Goal: Task Accomplishment & Management: Manage account settings

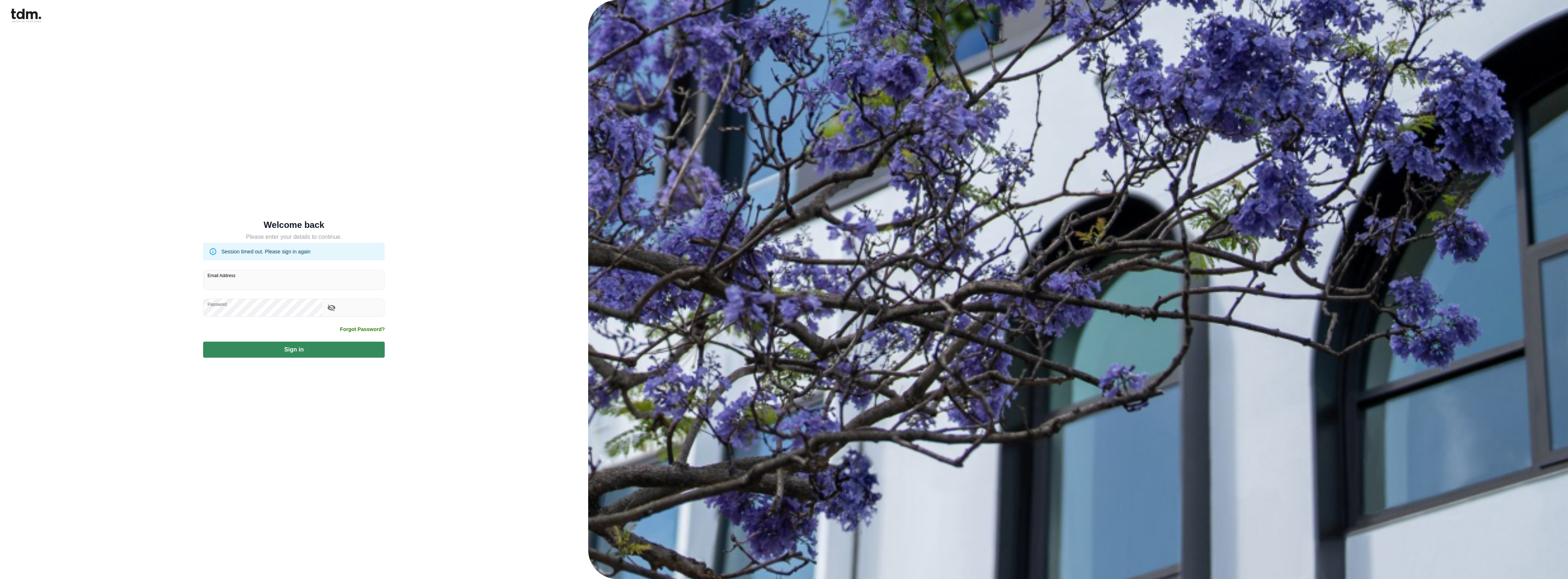
drag, startPoint x: 256, startPoint y: 283, endPoint x: 281, endPoint y: 280, distance: 25.2
click at [256, 283] on input "Email Address" at bounding box center [293, 280] width 181 height 19
click at [281, 287] on input "Email Address" at bounding box center [293, 280] width 181 height 19
type input "**********"
click at [310, 342] on button "Sign in" at bounding box center [294, 349] width 181 height 16
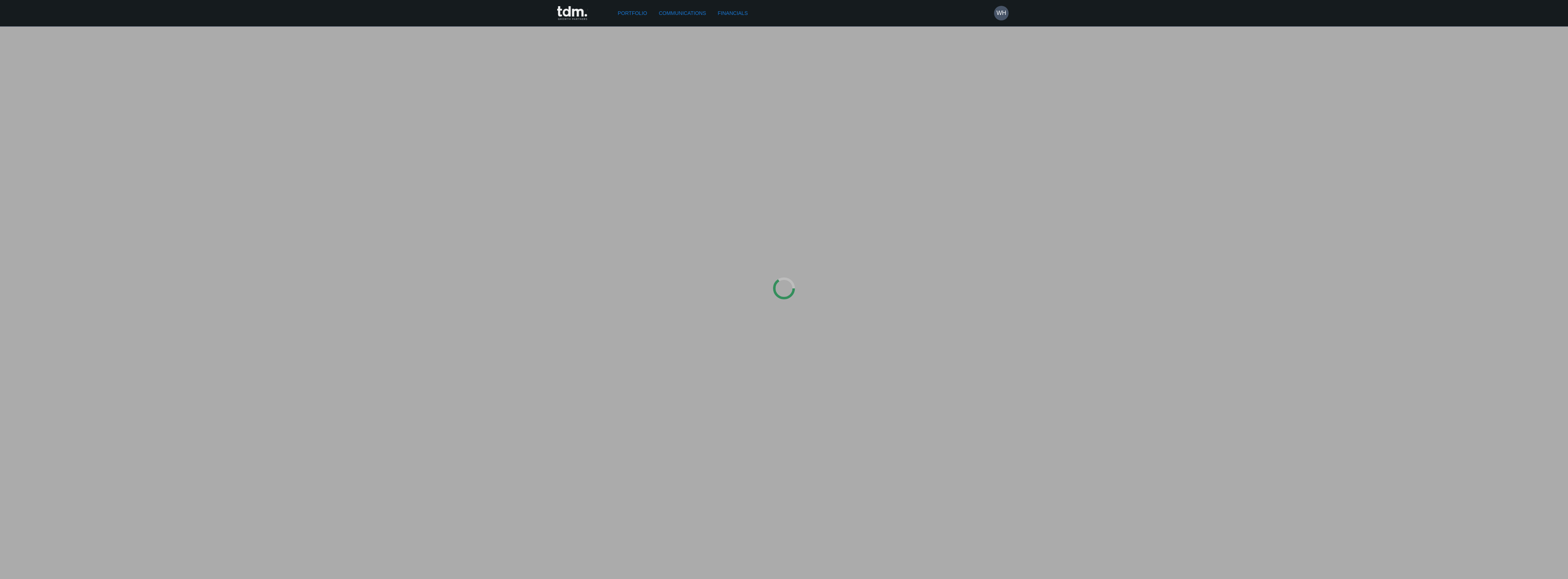
type input "**********"
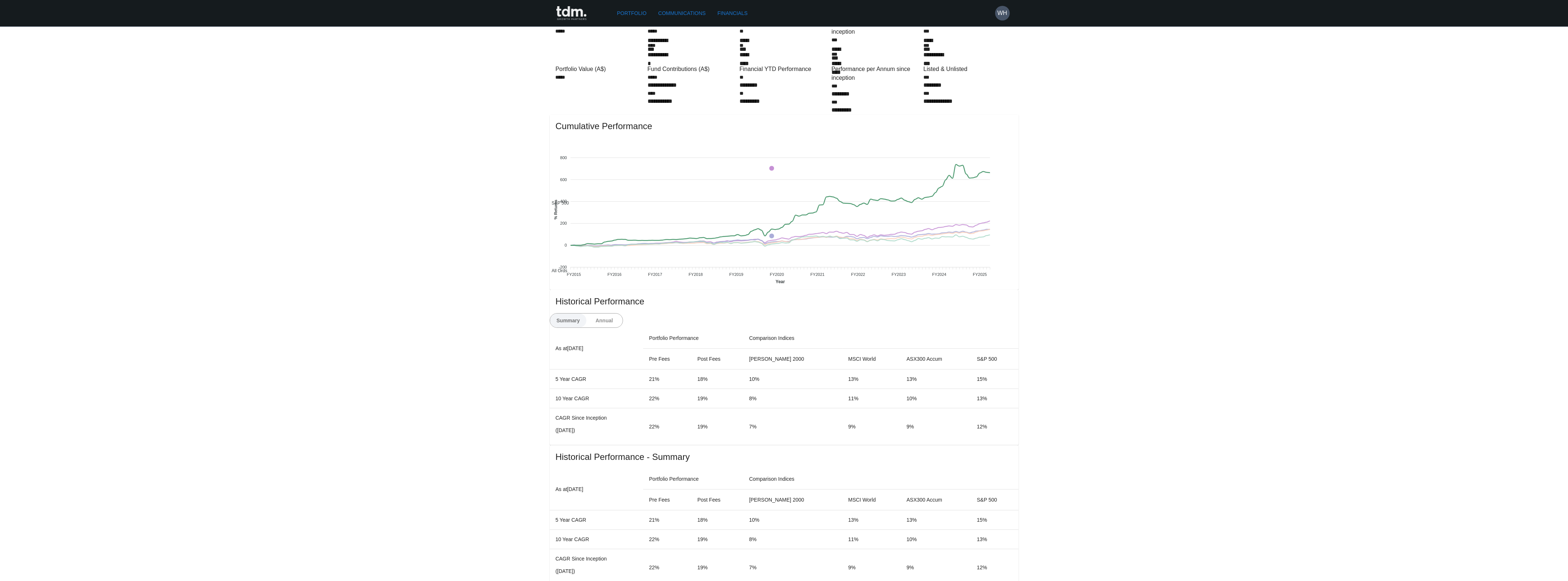
scroll to position [60, 0]
click at [622, 319] on button "Annual" at bounding box center [605, 326] width 37 height 14
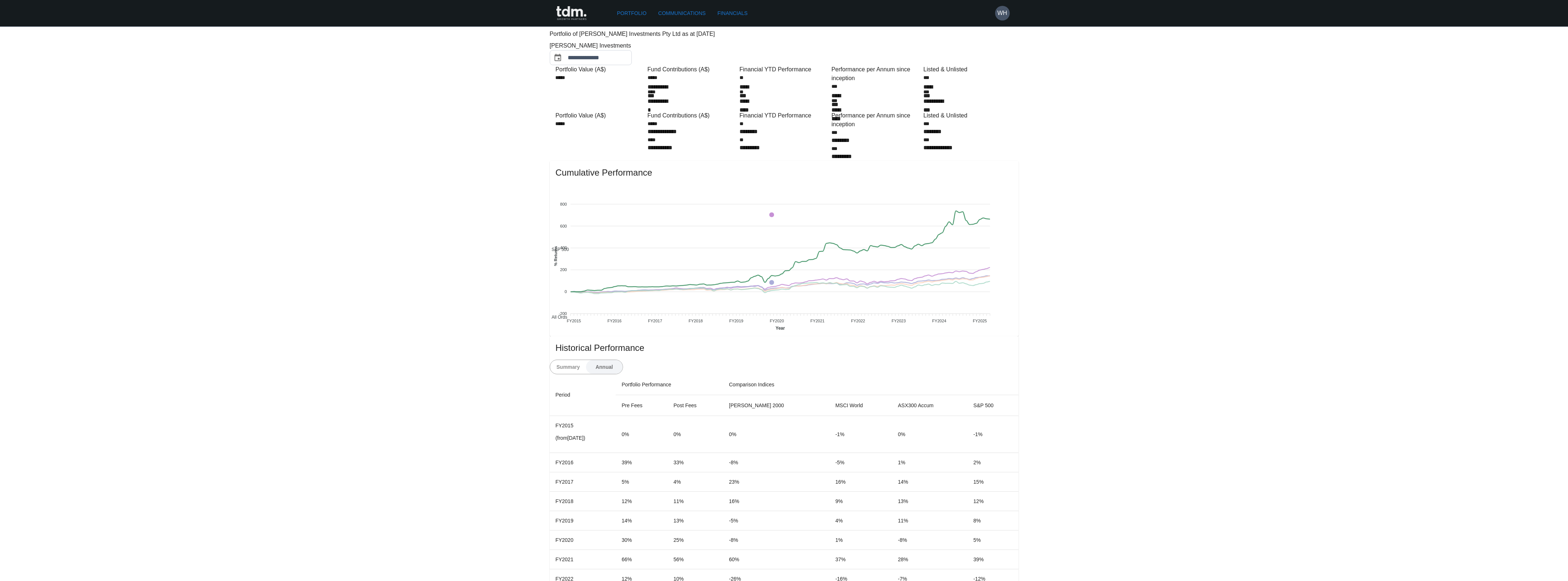
scroll to position [0, 0]
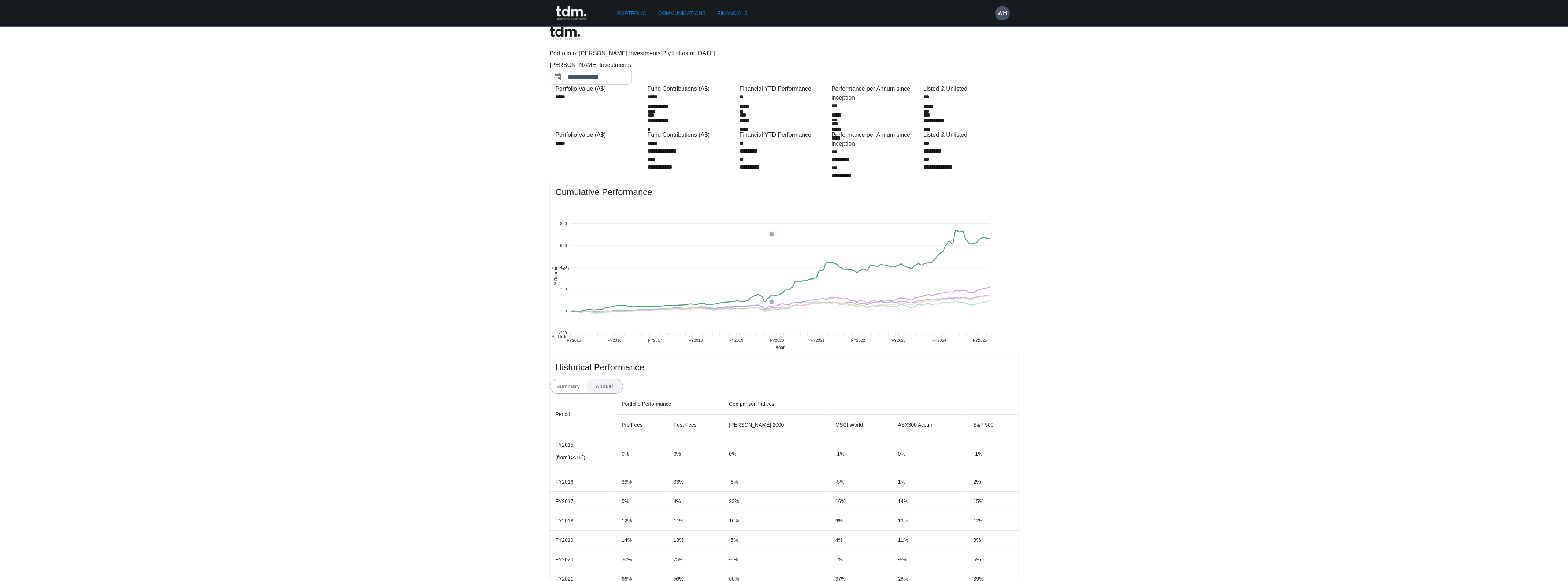
click at [587, 379] on button "Summary" at bounding box center [569, 386] width 37 height 14
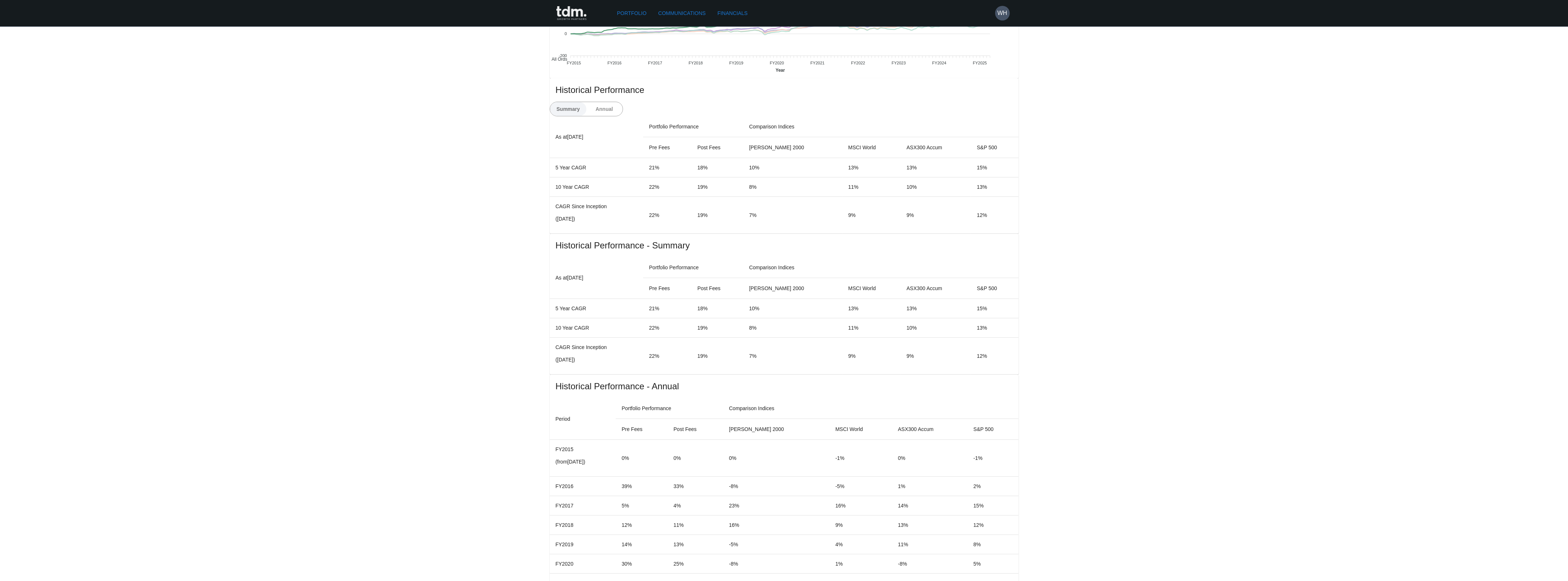
scroll to position [296, 0]
